Goal: Information Seeking & Learning: Find specific page/section

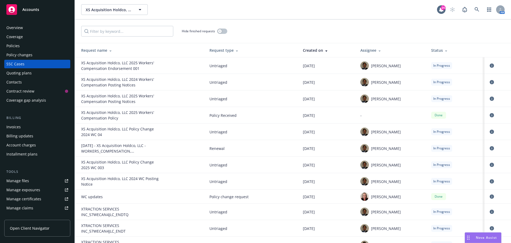
click at [322, 22] on div "Hide finished requests" at bounding box center [293, 30] width 436 height 23
click at [475, 11] on icon at bounding box center [477, 9] width 5 height 5
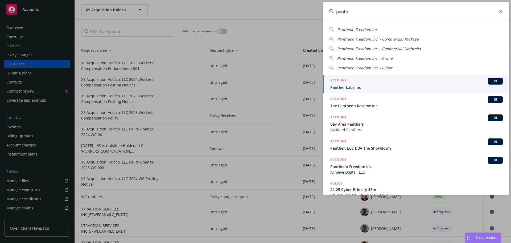
click at [363, 27] on span "Pantheon Freedom Inc." at bounding box center [357, 29] width 41 height 5
type input "Pantheon Freedom Inc."
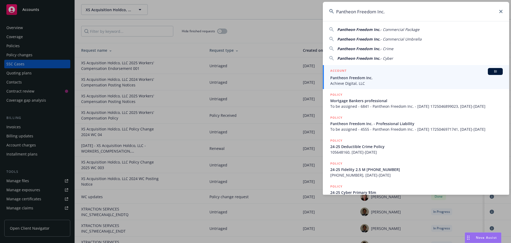
click at [490, 71] on span "BI" at bounding box center [495, 71] width 11 height 5
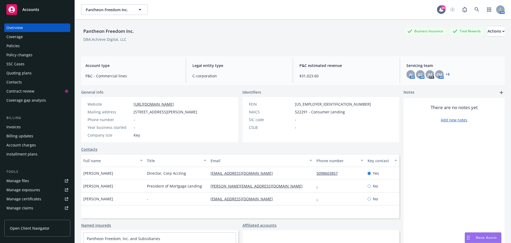
click at [182, 44] on div "Pantheon Freedom Inc. Business Insurance Total Rewards Actions DBA: Achieve Dig…" at bounding box center [293, 37] width 424 height 22
click at [26, 45] on div "Policies" at bounding box center [37, 46] width 62 height 9
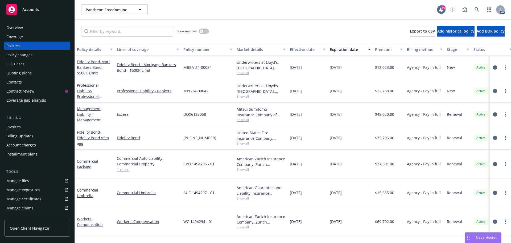
click at [252, 27] on div "Show inactive Export to CSV Add historical policy Add BOR policy" at bounding box center [293, 30] width 436 height 23
click at [86, 137] on span "- Fidelity Bond $5m agg" at bounding box center [93, 137] width 32 height 16
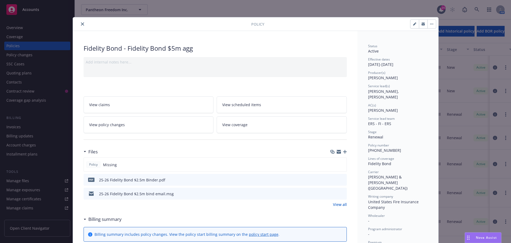
click at [343, 151] on icon "button" at bounding box center [345, 152] width 4 height 4
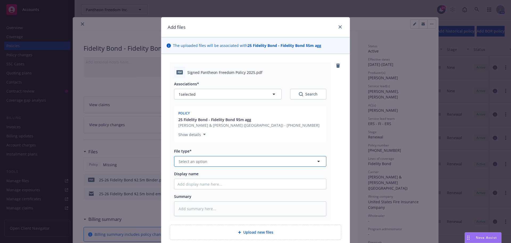
click at [219, 160] on button "Select an option" at bounding box center [250, 161] width 152 height 11
type input "poli"
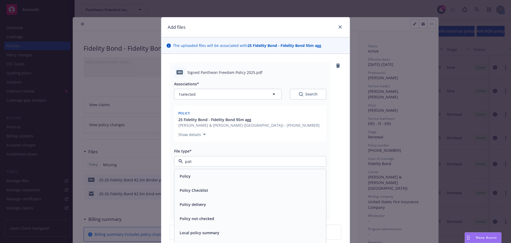
click at [204, 178] on div "Policy" at bounding box center [250, 176] width 145 height 8
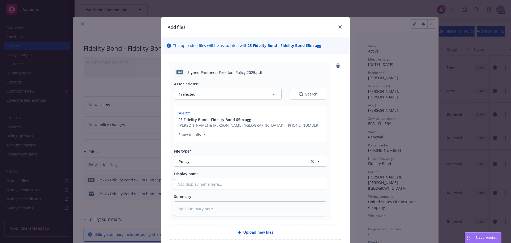
click at [193, 182] on input "Display name" at bounding box center [250, 184] width 152 height 10
type textarea "x"
type input "2"
type textarea "x"
type input "25"
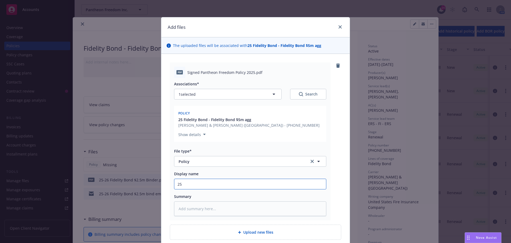
type textarea "x"
type input "25-"
type textarea "x"
type input "25-2"
type textarea "x"
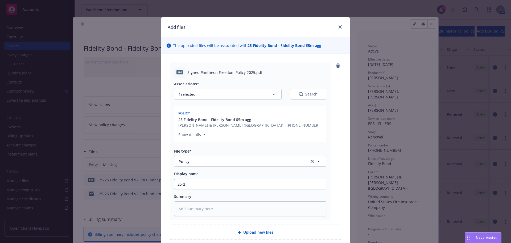
type input "25-26"
type textarea "x"
type input "25-26"
type textarea "x"
type input "25-26 C"
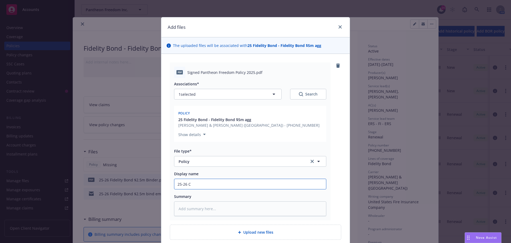
type textarea "x"
type input "25-26 Cr"
type textarea "x"
type input "25-26 Cri"
type textarea "x"
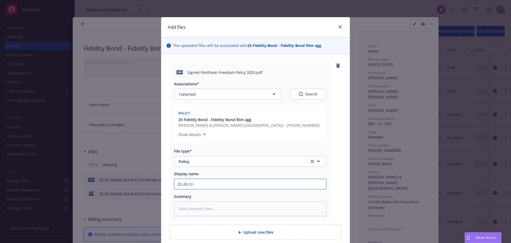
type input "25-26 [PERSON_NAME]"
type textarea "x"
type input "25-26 Crime"
type textarea "x"
type input "25-26 Crime"
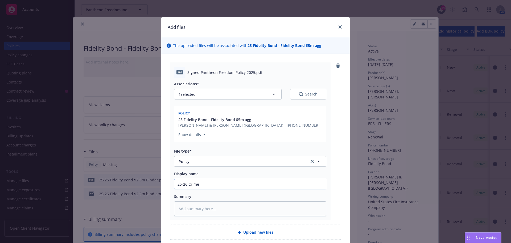
type textarea "x"
type input "25-26 Crime B"
type textarea "x"
type input "25-26 Crime Bon"
type textarea "x"
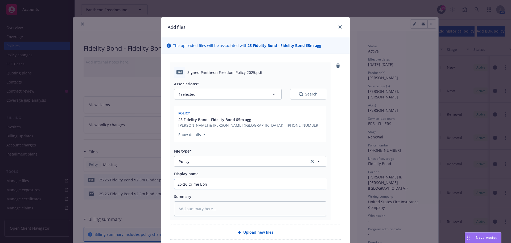
type input "25-26 Crime Bond"
type textarea "x"
type input "25-26 Crime Bond"
type textarea "x"
type input "25-26 Crime Bond P"
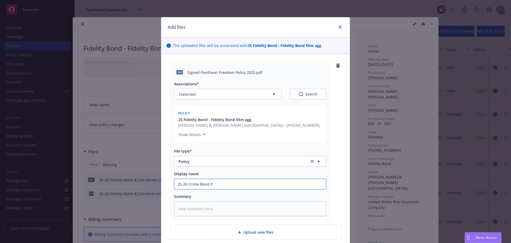
type textarea "x"
type input "25-26 Crime Bond Po"
type textarea "x"
type input "25-26 Crime [PERSON_NAME]"
type textarea "x"
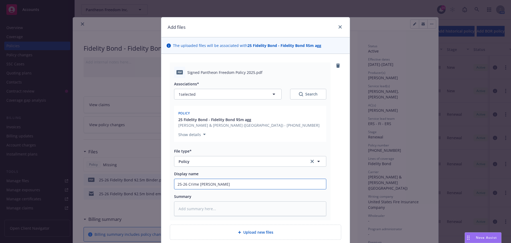
type input "25-26 Crime Bond Poli"
type textarea "x"
type input "25-26 Crime Bond Polic"
type textarea "x"
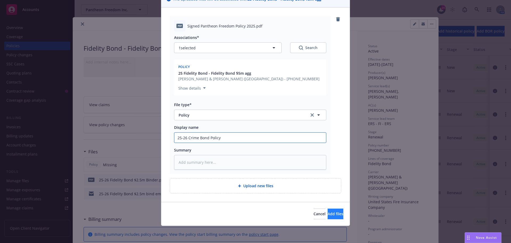
type input "25-26 Crime Bond Policy"
click at [332, 212] on span "Add files" at bounding box center [336, 213] width 16 height 5
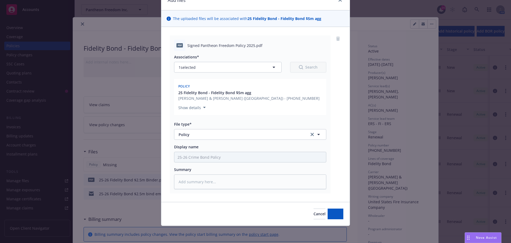
scroll to position [27, 0]
type textarea "x"
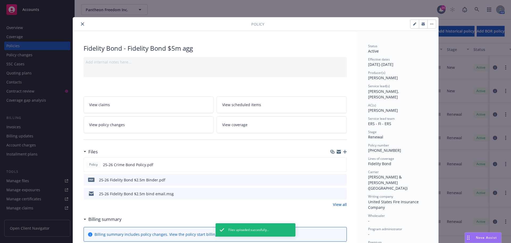
click at [81, 23] on icon "close" at bounding box center [82, 23] width 3 height 3
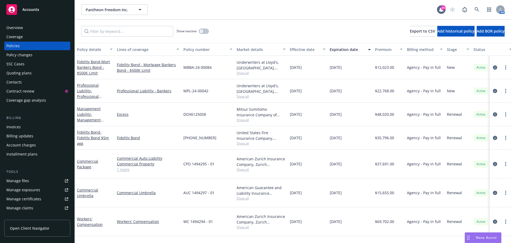
click at [225, 22] on div "Show inactive Export to CSV Add historical policy Add BOR policy" at bounding box center [293, 30] width 436 height 23
click at [246, 27] on div "Show inactive Export to CSV Add historical policy Add BOR policy" at bounding box center [293, 30] width 436 height 23
click at [478, 12] on icon at bounding box center [477, 9] width 5 height 5
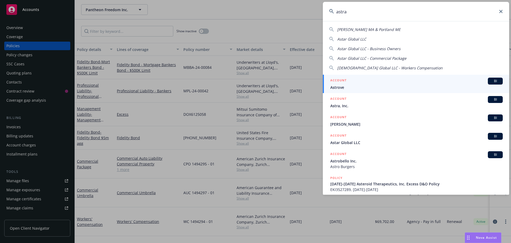
type input "astra"
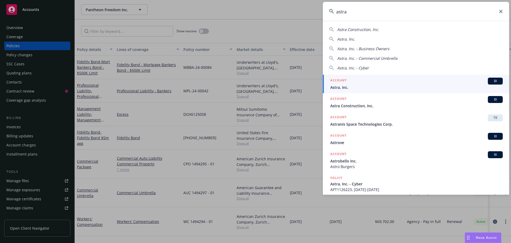
click at [490, 81] on span "BI" at bounding box center [495, 81] width 11 height 5
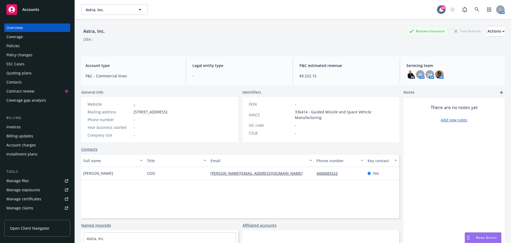
click at [146, 36] on div "DBA: -" at bounding box center [293, 39] width 424 height 6
click at [11, 63] on div "SSC Cases" at bounding box center [15, 64] width 18 height 9
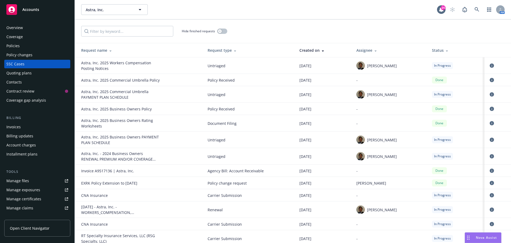
click at [291, 29] on div "Hide finished requests" at bounding box center [293, 31] width 424 height 11
click at [474, 6] on link at bounding box center [477, 9] width 11 height 11
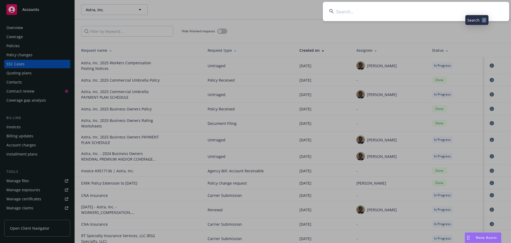
click at [458, 11] on input at bounding box center [416, 11] width 186 height 19
type input "plaid"
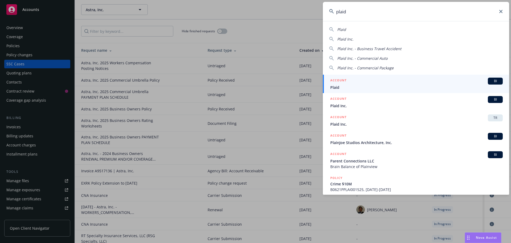
click at [492, 79] on span "BI" at bounding box center [495, 81] width 11 height 5
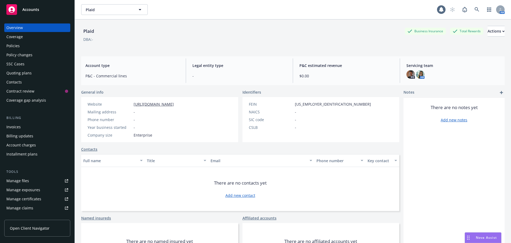
click at [152, 46] on div "Plaid Business Insurance Total Rewards Actions DBA: -" at bounding box center [293, 37] width 424 height 22
click at [27, 47] on div "Policies" at bounding box center [37, 46] width 62 height 9
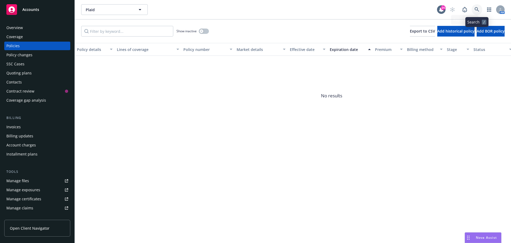
click at [478, 10] on icon at bounding box center [477, 9] width 5 height 5
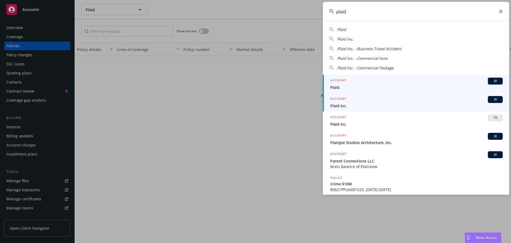
type input "plaid"
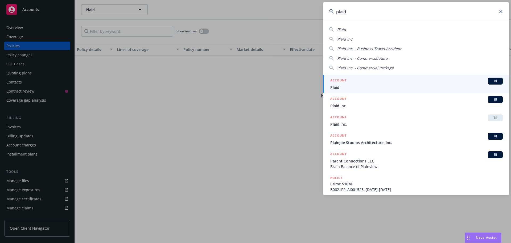
click at [490, 101] on span "BI" at bounding box center [495, 99] width 11 height 5
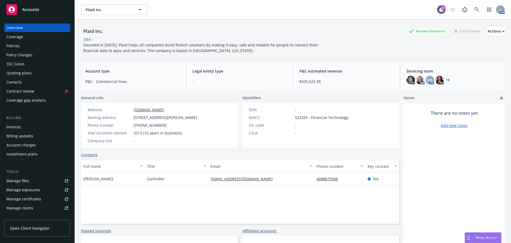
click at [17, 45] on div "Policies" at bounding box center [12, 46] width 13 height 9
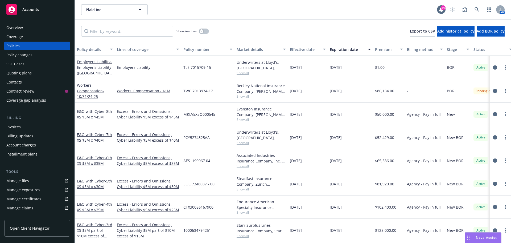
click at [294, 25] on div "Show inactive Export to CSV Add historical policy Add BOR policy" at bounding box center [293, 30] width 436 height 23
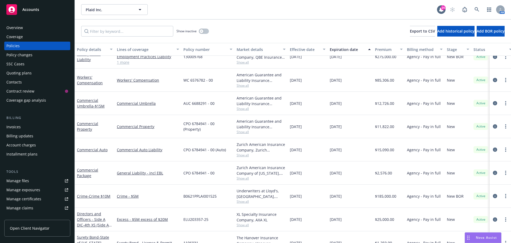
scroll to position [399, 0]
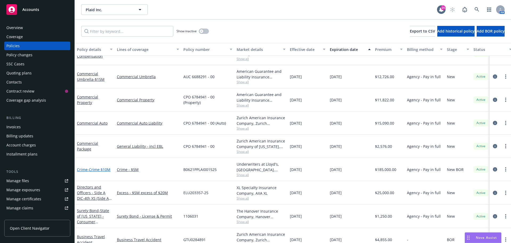
click at [86, 170] on link "Crime - Crime $10M" at bounding box center [94, 169] width 34 height 5
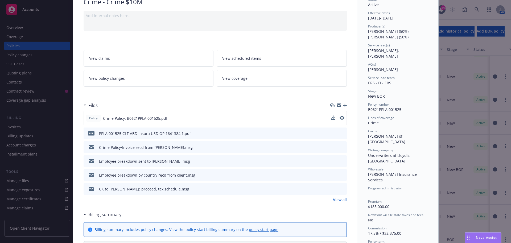
scroll to position [53, 0]
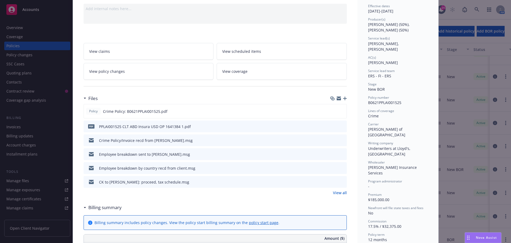
click at [340, 191] on link "View all" at bounding box center [340, 193] width 14 height 6
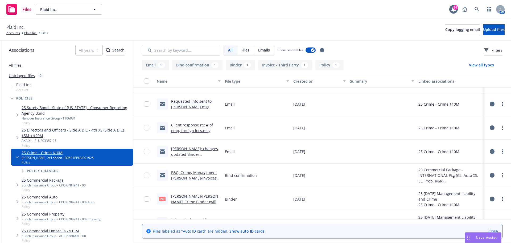
scroll to position [175, 0]
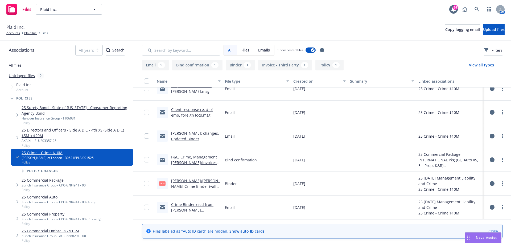
click at [199, 204] on link "Crime Binder recd from Miller (Lloyd's) will be updated to remove subs.msg" at bounding box center [193, 215] width 45 height 27
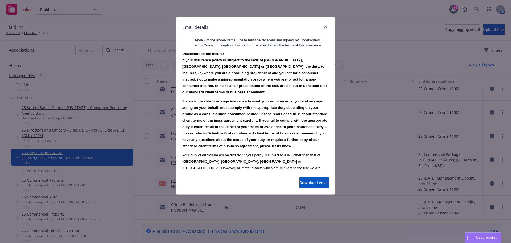
scroll to position [790, 0]
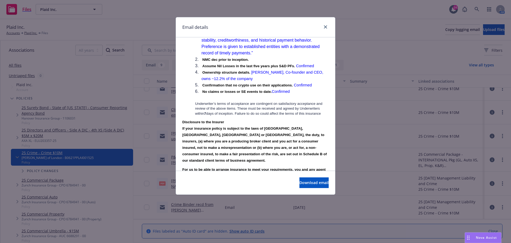
click at [324, 30] on div at bounding box center [324, 27] width 9 height 7
click at [327, 25] on link "close" at bounding box center [325, 27] width 6 height 6
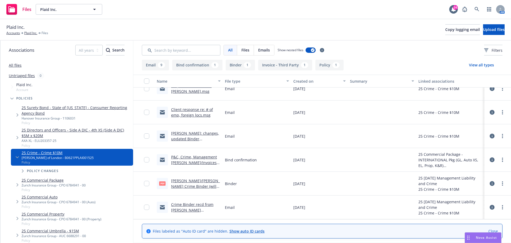
click at [252, 19] on div "Plaid Inc. Accounts Plaid Inc. Files Copy logging email Upload files" at bounding box center [255, 29] width 511 height 21
